Goal: Task Accomplishment & Management: Use online tool/utility

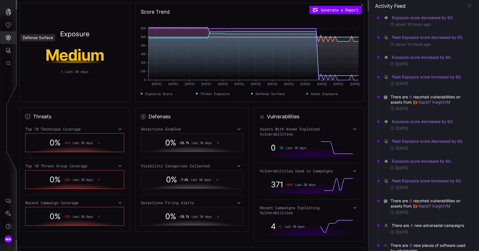
click at [8, 38] on icon "Defense Surface" at bounding box center [8, 37] width 5 height 5
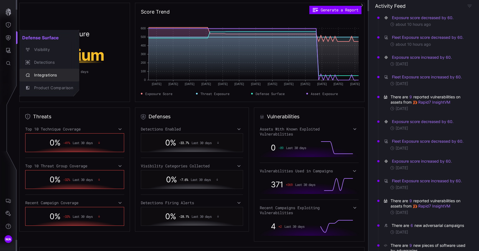
click at [44, 75] on div "Integrations" at bounding box center [52, 75] width 42 height 7
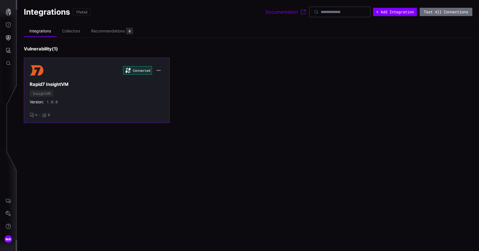
click at [87, 81] on div "Connected Rapid7 InsightVM InsightVM Version: 1.0.0 • 6 • 0" at bounding box center [97, 91] width 134 height 54
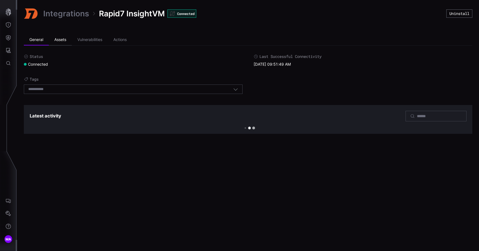
click at [65, 41] on li "Assets" at bounding box center [60, 39] width 23 height 11
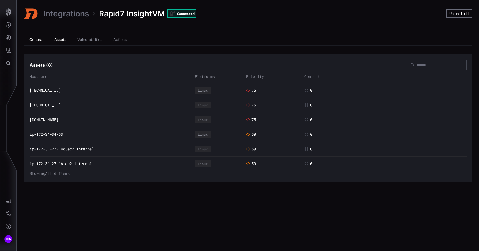
click at [44, 40] on li "General" at bounding box center [36, 39] width 25 height 11
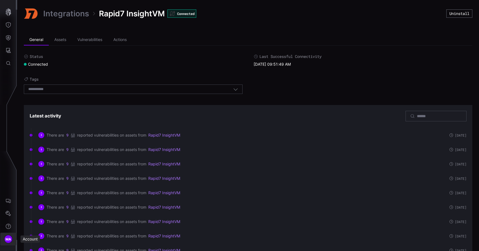
click at [10, 241] on span "MA" at bounding box center [9, 240] width 6 height 6
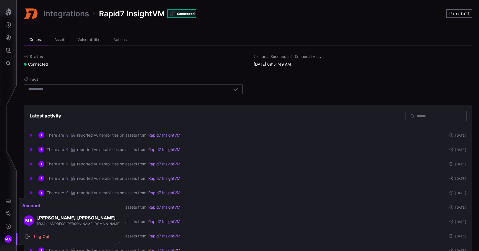
click at [6, 38] on div at bounding box center [239, 125] width 479 height 251
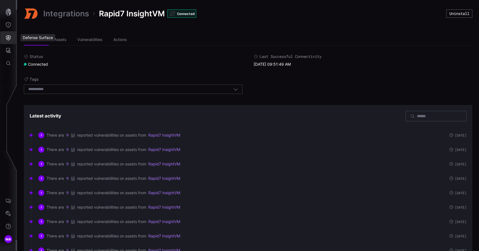
click at [8, 38] on icon "Defense Surface" at bounding box center [9, 38] width 6 height 6
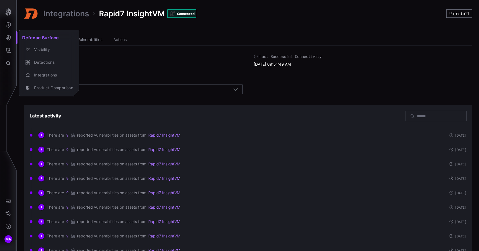
click at [7, 239] on div at bounding box center [239, 125] width 479 height 251
